Goal: Book appointment/travel/reservation

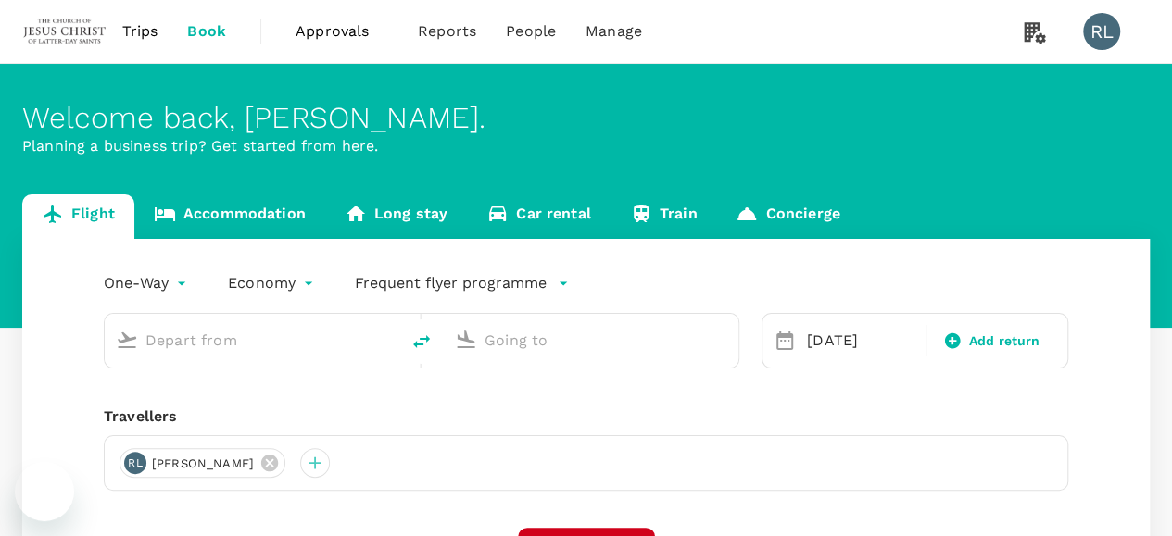
type input "Kota Kinabalu Intl (BKI)"
type input "Tawau (TWU)"
type input "Kota Kinabalu Intl (BKI)"
type input "Tawau (TWU)"
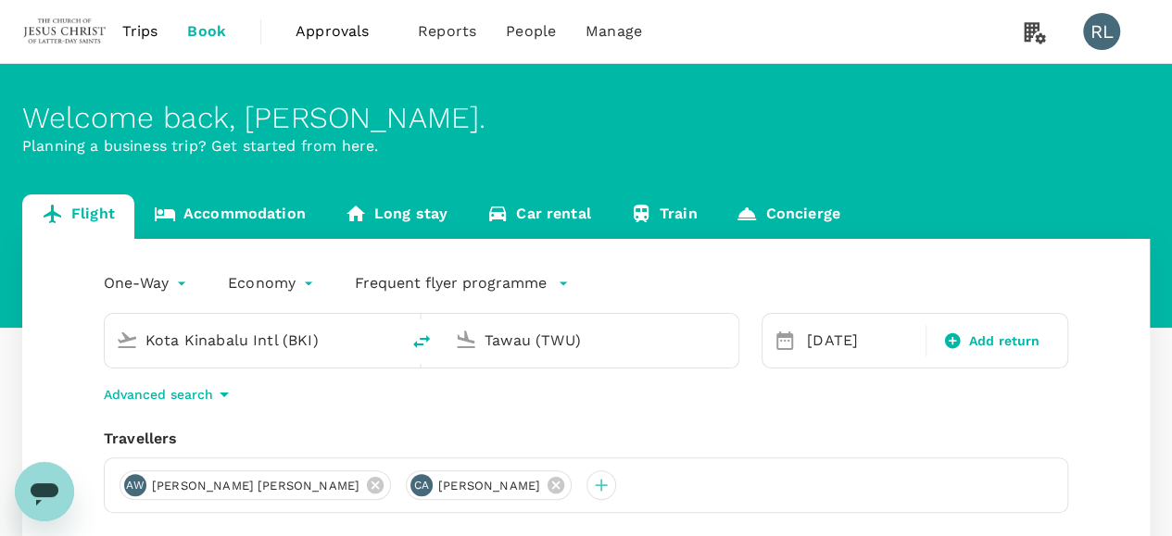
click at [131, 32] on span "Trips" at bounding box center [140, 31] width 36 height 22
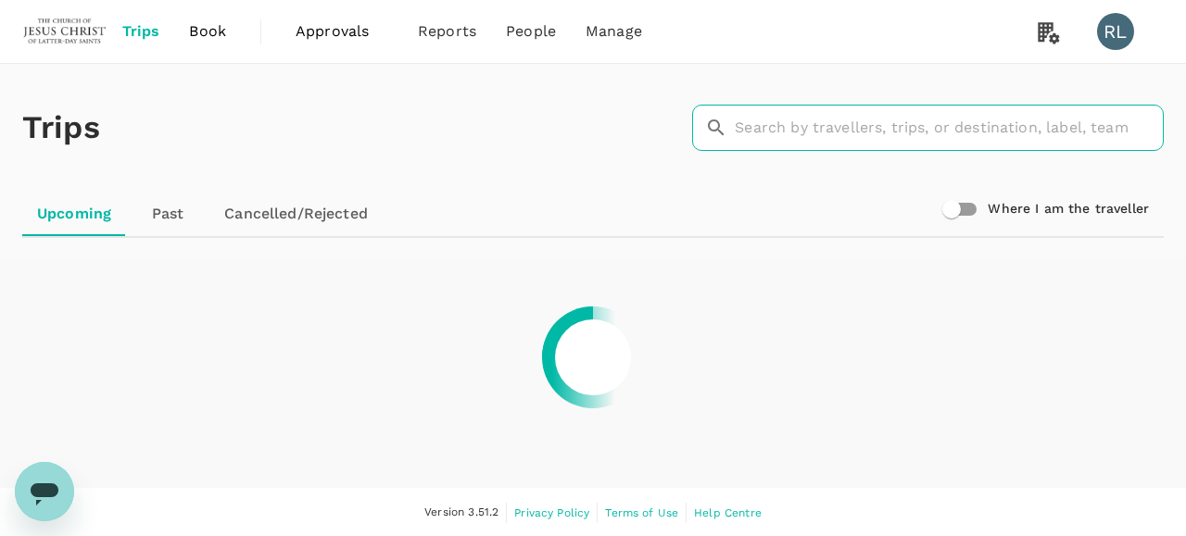
click at [770, 125] on input "text" at bounding box center [949, 128] width 429 height 46
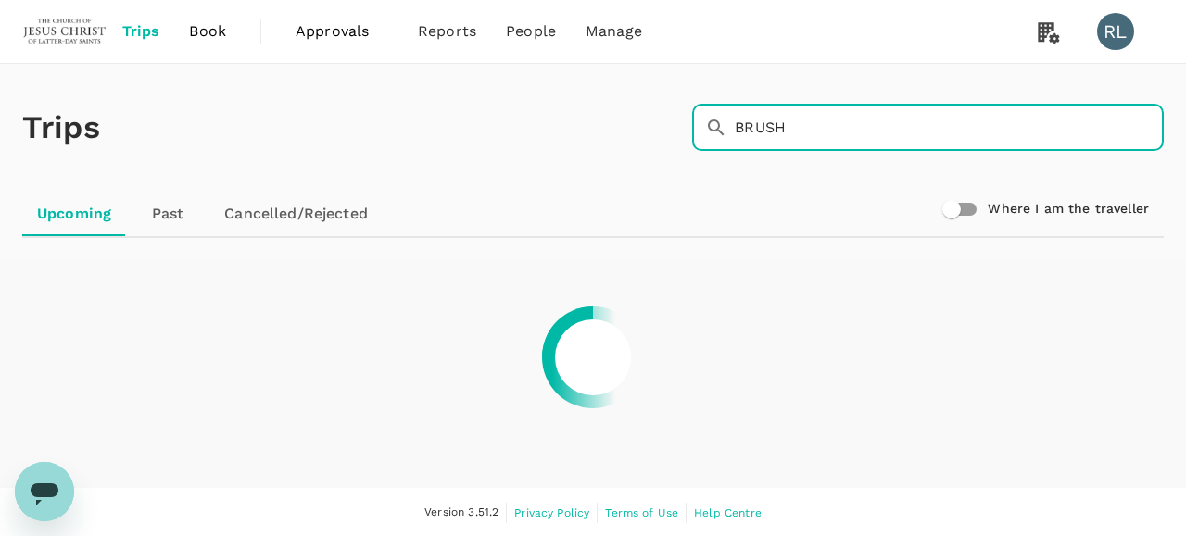
type input "BRUSH"
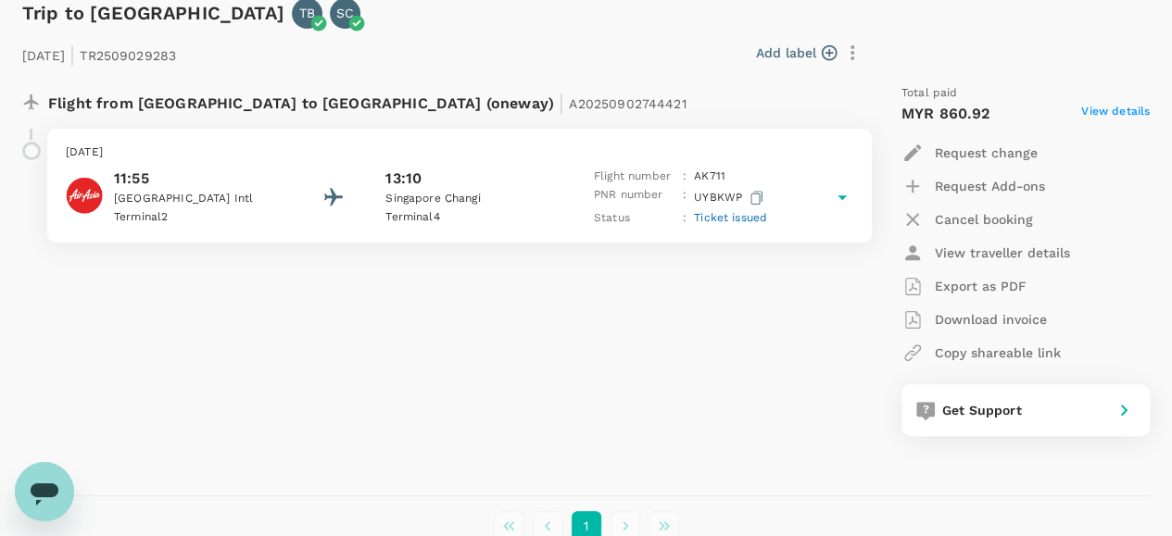
scroll to position [278, 0]
click at [719, 220] on span "Ticket issued" at bounding box center [730, 216] width 73 height 13
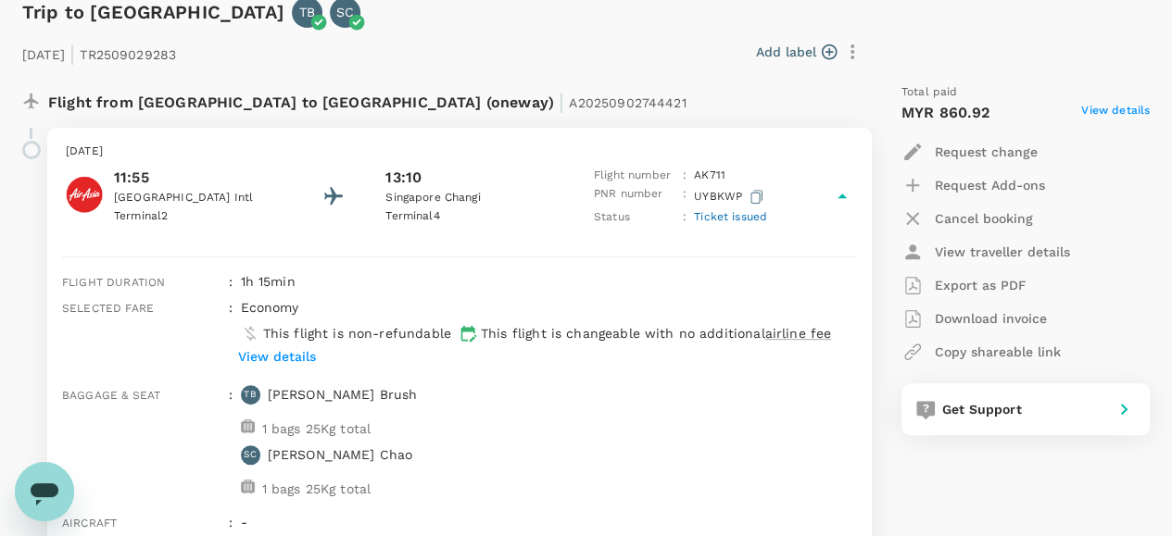
scroll to position [371, 0]
